Goal: Task Accomplishment & Management: Manage account settings

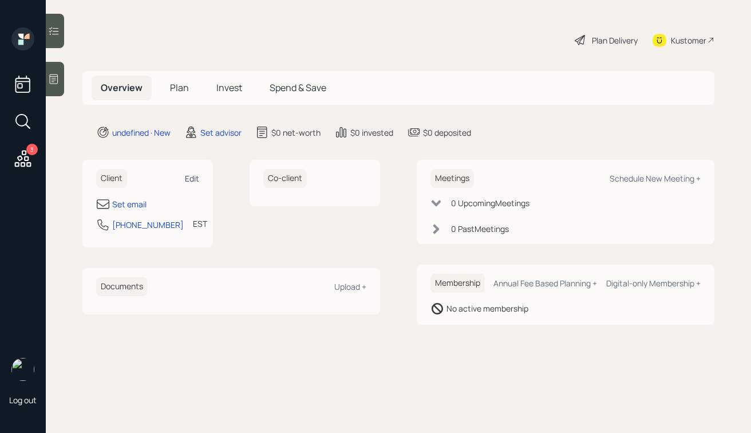
click at [191, 177] on div "Edit" at bounding box center [192, 178] width 14 height 11
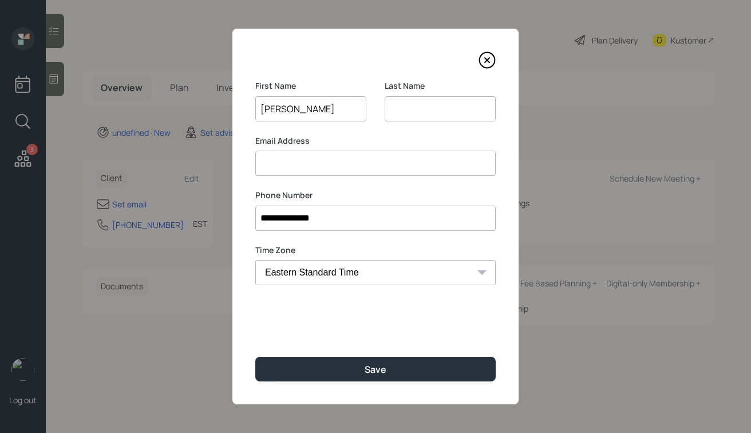
type input "[PERSON_NAME]"
type input "e"
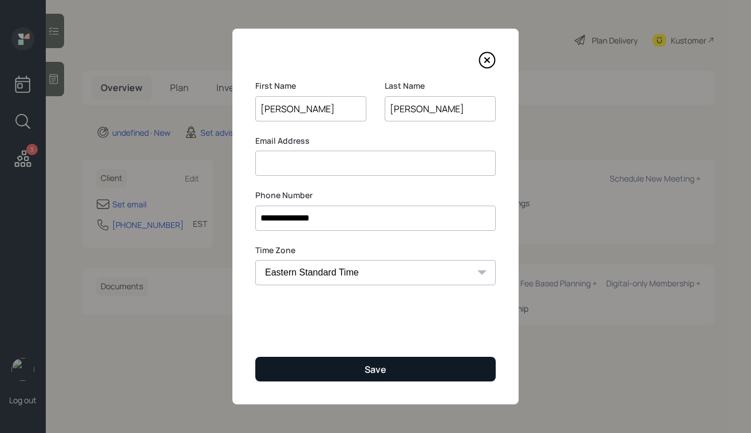
type input "[PERSON_NAME]"
click at [351, 375] on button "Save" at bounding box center [375, 368] width 240 height 25
